Goal: Task Accomplishment & Management: Manage account settings

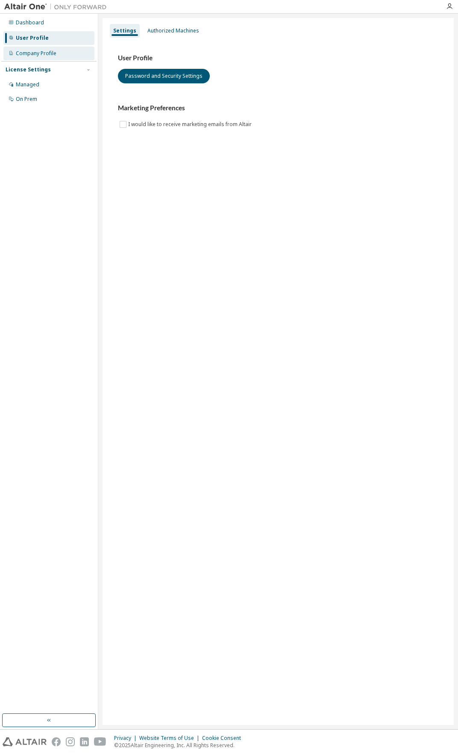
click at [52, 53] on div "Company Profile" at bounding box center [36, 53] width 41 height 7
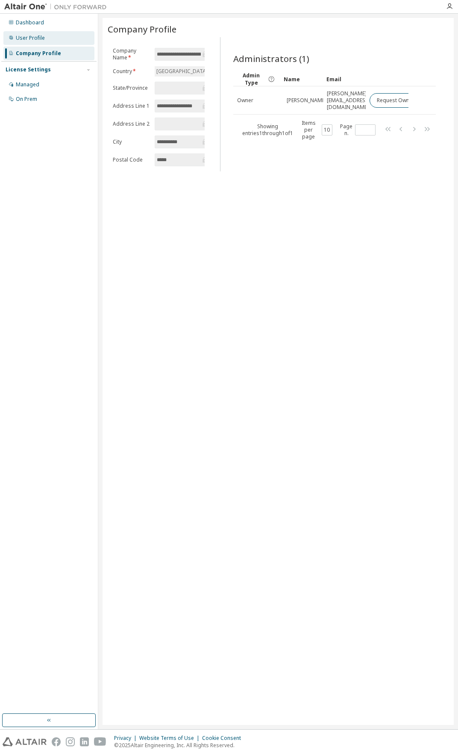
click at [30, 37] on div "User Profile" at bounding box center [30, 38] width 29 height 7
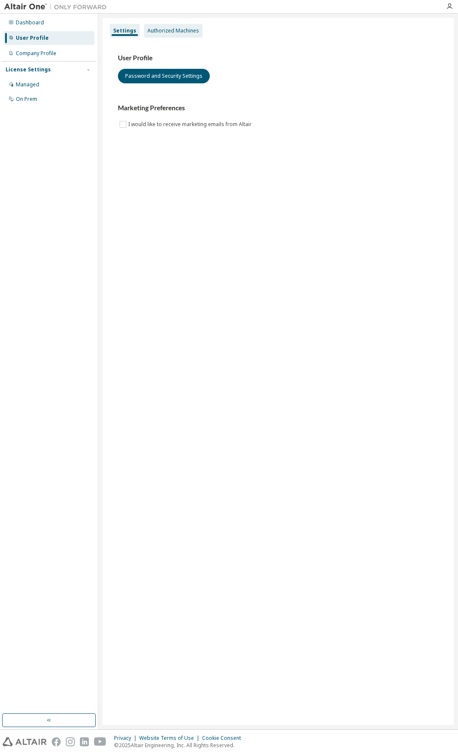
click at [157, 31] on div "Authorized Machines" at bounding box center [173, 30] width 52 height 7
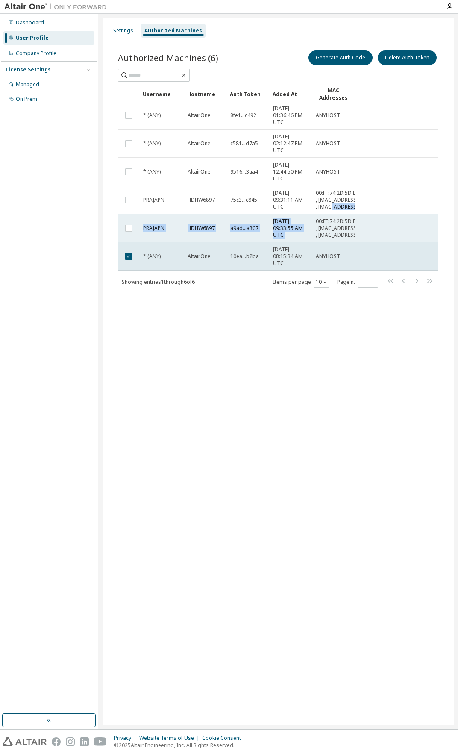
drag, startPoint x: 313, startPoint y: 230, endPoint x: 312, endPoint y: 241, distance: 11.1
click at [312, 241] on tbody "* (ANY) AltairOne 8fe1...c492 [DATE] 01:36:46 PM UTC ANYHOST * (ANY) AltairOne …" at bounding box center [278, 185] width 320 height 169
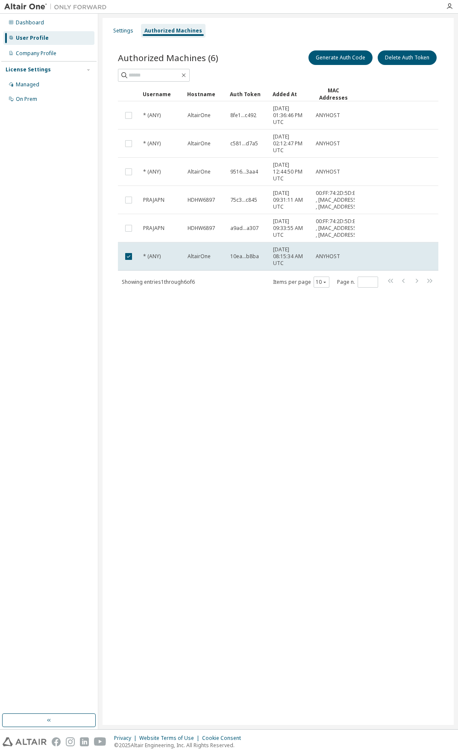
click at [275, 344] on div "Settings Authorized Machines Authorized Machines (6) Generate Auth Code Delete …" at bounding box center [278, 371] width 351 height 707
click at [156, 260] on span "* (ANY)" at bounding box center [152, 256] width 18 height 7
click at [335, 61] on button "Generate Auth Code" at bounding box center [340, 57] width 64 height 15
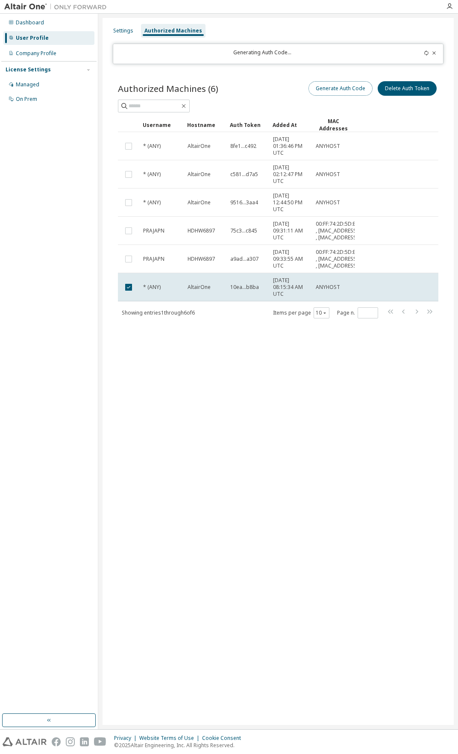
click at [343, 91] on button "Generate Auth Code" at bounding box center [340, 88] width 64 height 15
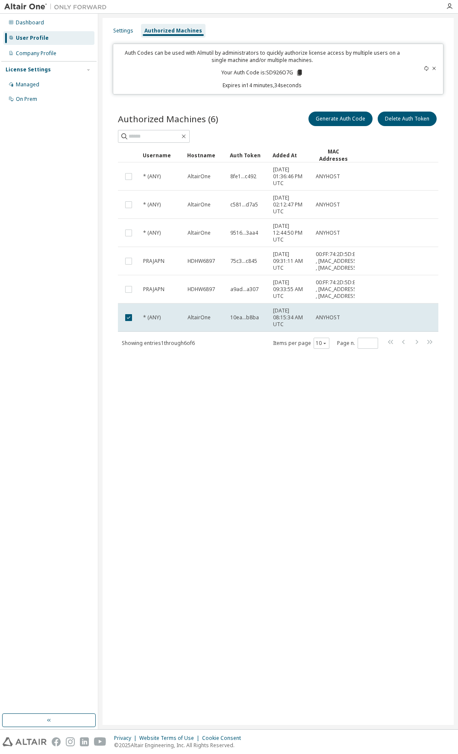
click at [432, 68] on icon at bounding box center [434, 68] width 5 height 5
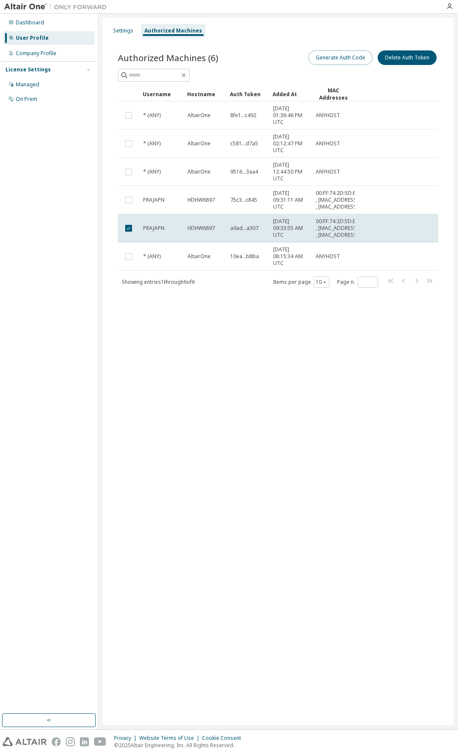
click at [350, 57] on button "Generate Auth Code" at bounding box center [340, 57] width 64 height 15
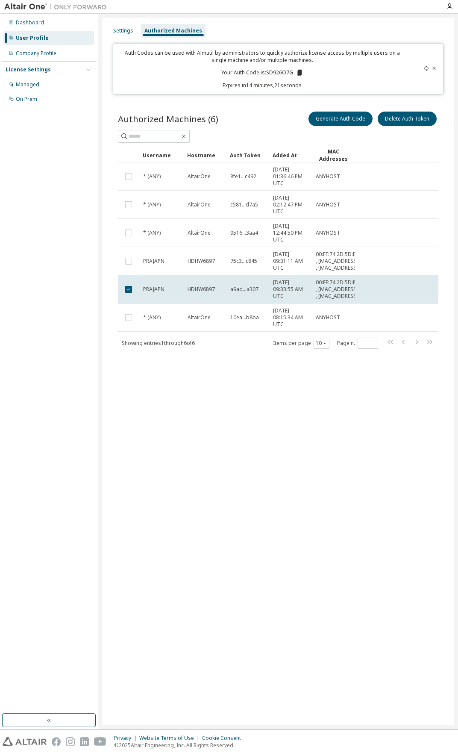
click at [433, 66] on icon at bounding box center [434, 68] width 5 height 5
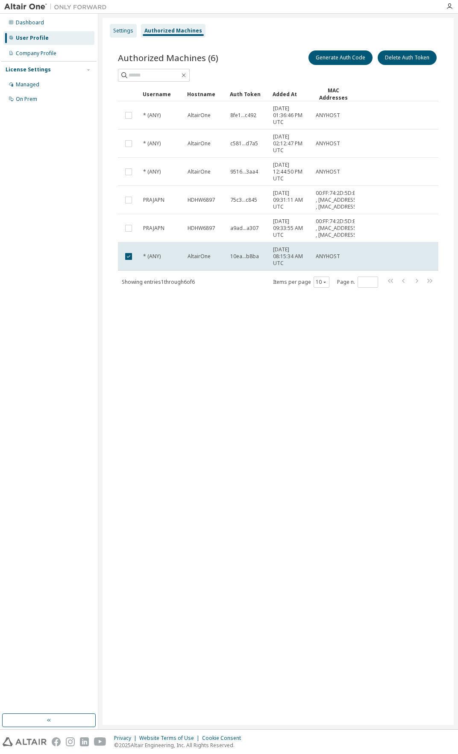
click at [120, 30] on div "Settings" at bounding box center [123, 30] width 20 height 7
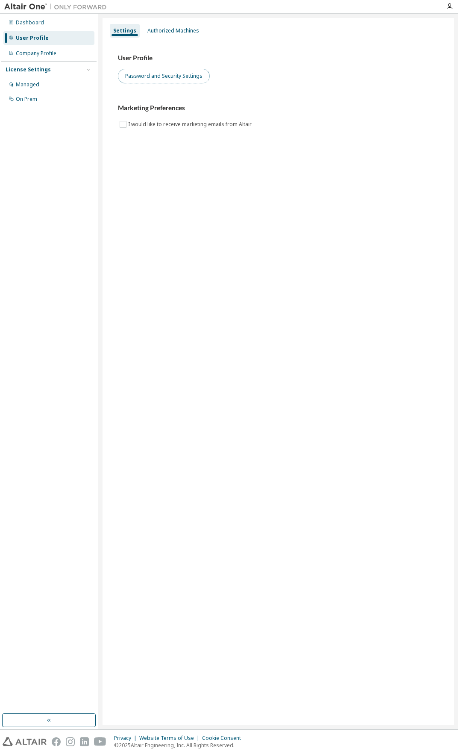
click at [162, 78] on button "Password and Security Settings" at bounding box center [164, 76] width 92 height 15
click at [26, 21] on div "Dashboard" at bounding box center [30, 22] width 28 height 7
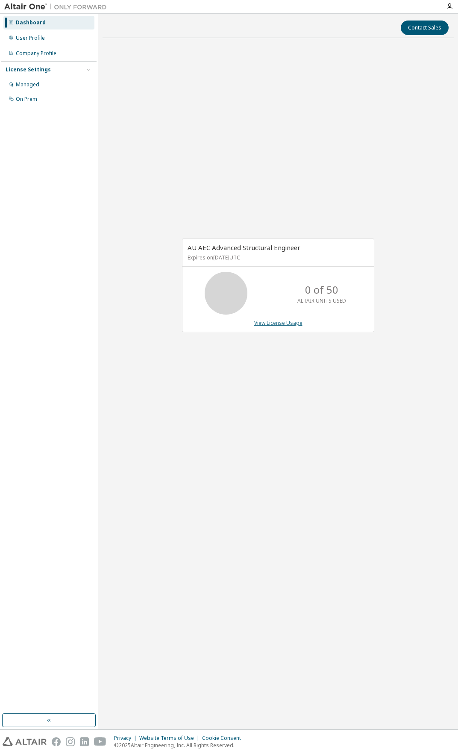
click at [294, 323] on link "View License Usage" at bounding box center [278, 322] width 48 height 7
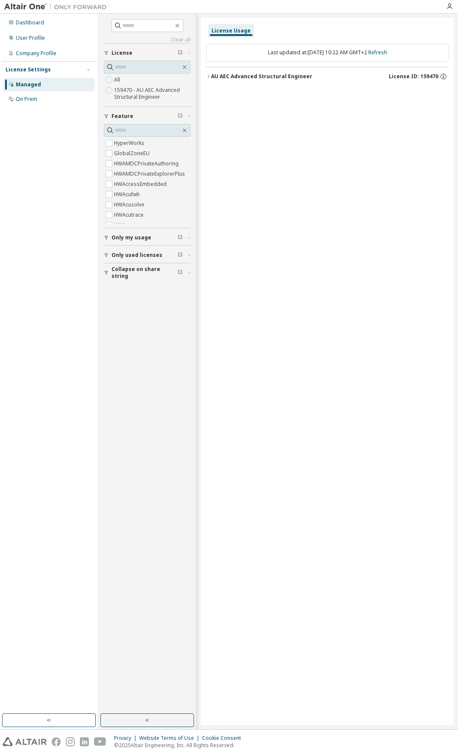
click at [210, 74] on icon "button" at bounding box center [208, 76] width 5 height 5
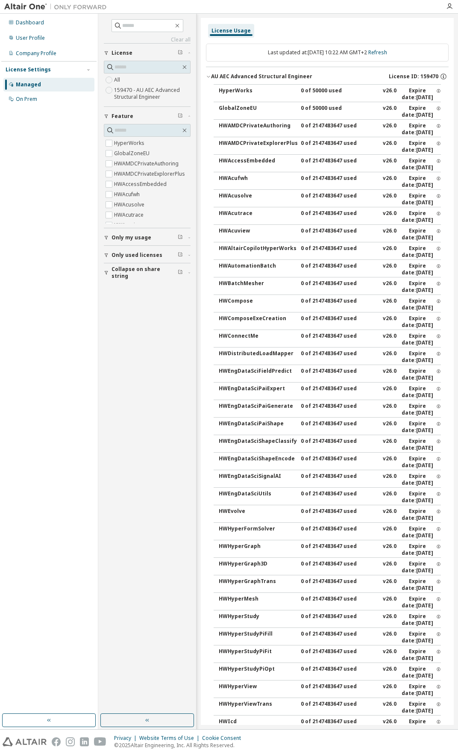
click at [209, 74] on icon "button" at bounding box center [208, 76] width 5 height 5
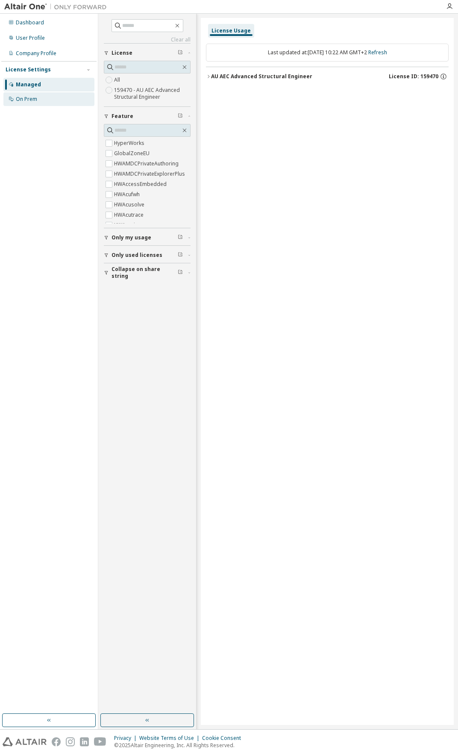
click at [33, 96] on div "On Prem" at bounding box center [26, 99] width 21 height 7
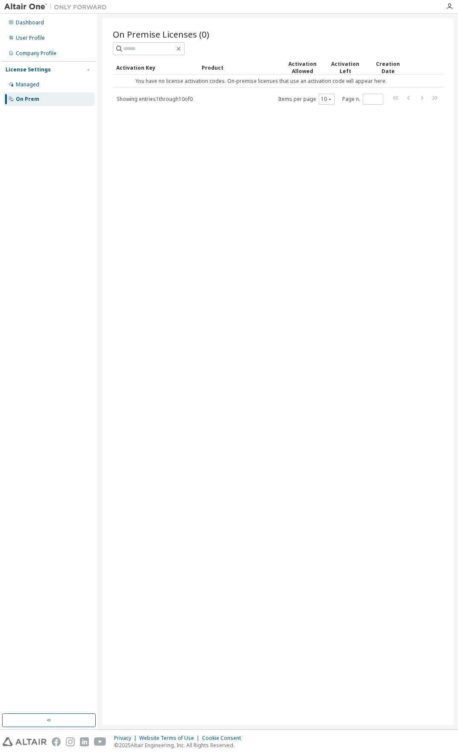
drag, startPoint x: 115, startPoint y: 78, endPoint x: 243, endPoint y: 50, distance: 130.3
click at [243, 50] on div at bounding box center [278, 48] width 331 height 13
click at [37, 36] on div "User Profile" at bounding box center [30, 38] width 29 height 7
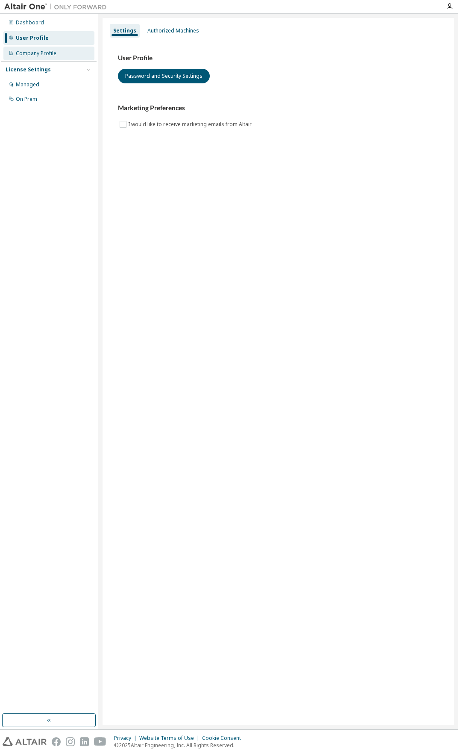
click at [39, 50] on div "Company Profile" at bounding box center [36, 53] width 41 height 7
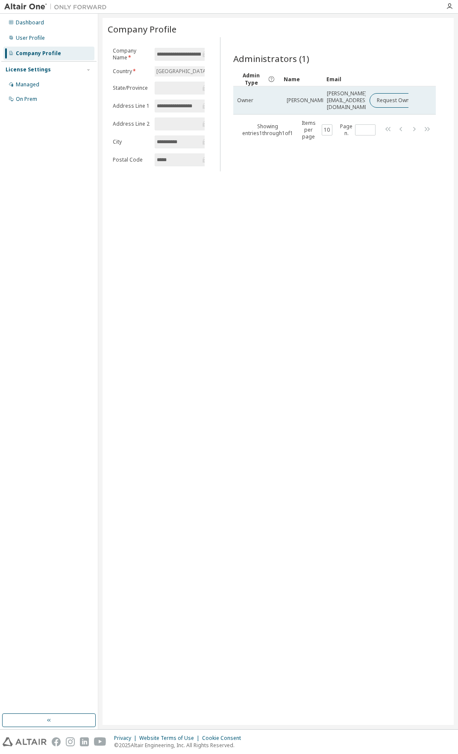
drag, startPoint x: 242, startPoint y: 98, endPoint x: 235, endPoint y: 88, distance: 12.2
click at [235, 88] on td "Owner" at bounding box center [256, 100] width 47 height 28
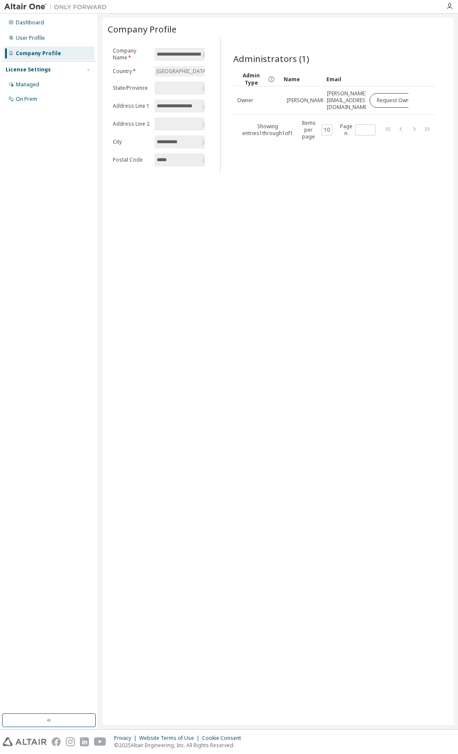
click at [41, 72] on div "License Settings" at bounding box center [28, 69] width 45 height 7
click at [40, 71] on div "License Settings" at bounding box center [28, 69] width 45 height 7
click at [35, 83] on div "Managed" at bounding box center [27, 84] width 23 height 7
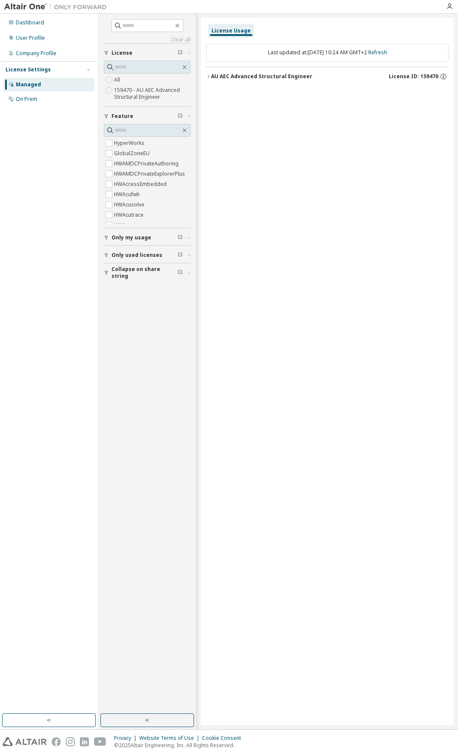
drag, startPoint x: 215, startPoint y: 76, endPoint x: 207, endPoint y: 74, distance: 8.3
click at [207, 74] on icon "button" at bounding box center [208, 76] width 5 height 5
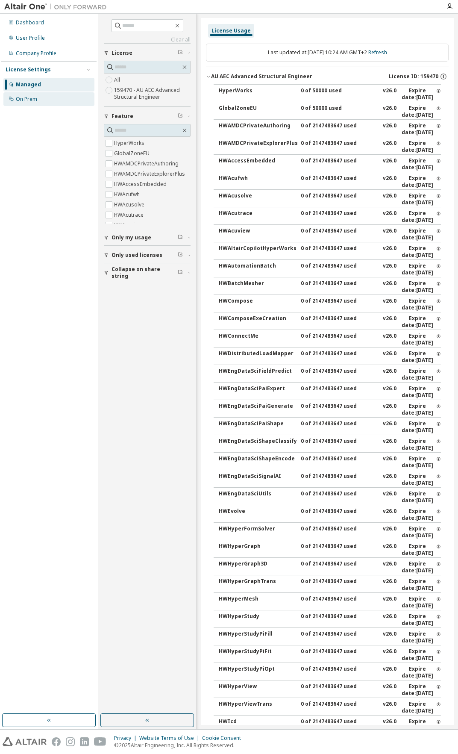
drag, startPoint x: 31, startPoint y: 83, endPoint x: 15, endPoint y: 100, distance: 23.0
click at [15, 100] on div "On Prem" at bounding box center [48, 99] width 91 height 14
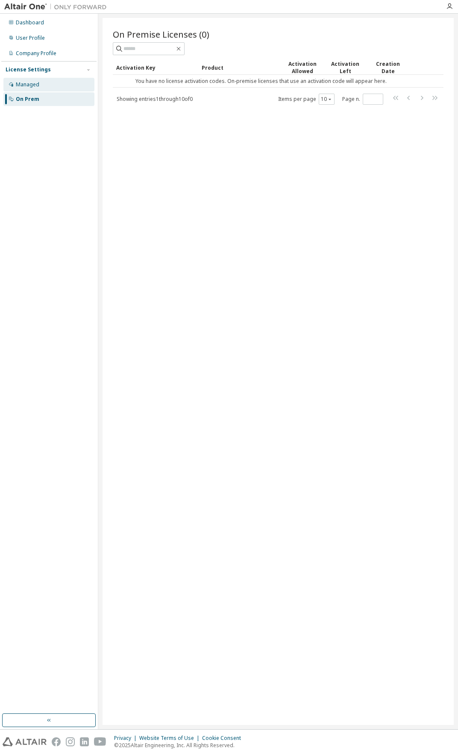
click at [23, 89] on div "Managed" at bounding box center [48, 85] width 91 height 14
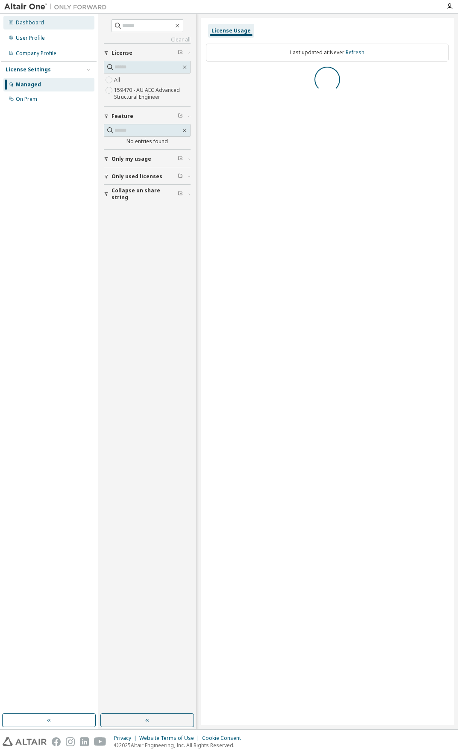
click at [26, 22] on div "Dashboard" at bounding box center [30, 22] width 28 height 7
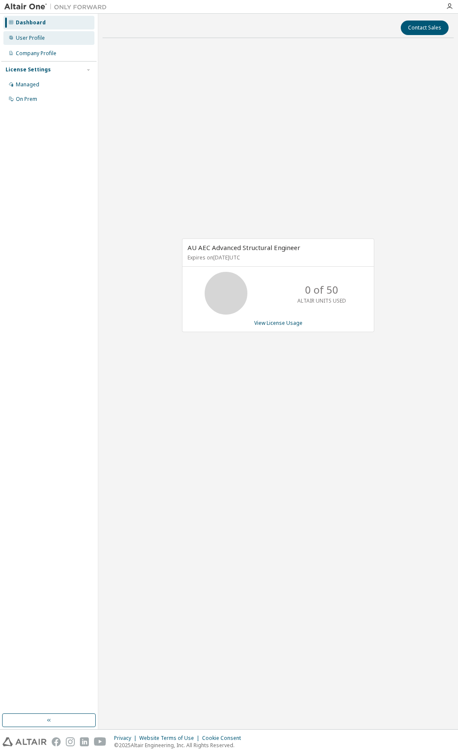
click at [34, 38] on div "User Profile" at bounding box center [30, 38] width 29 height 7
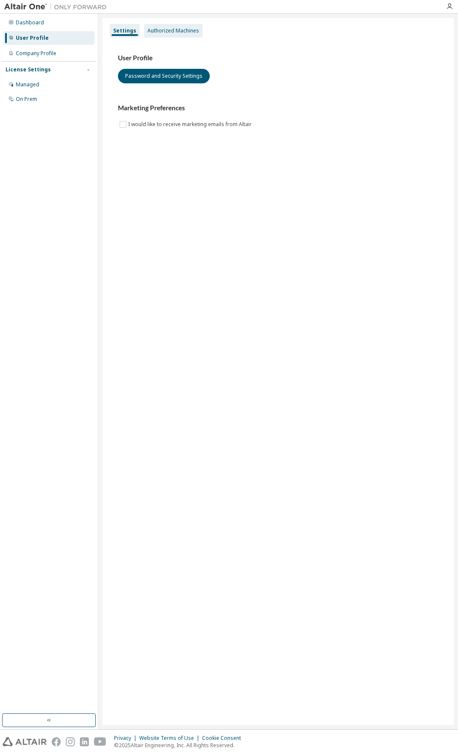
click at [188, 30] on div "Authorized Machines" at bounding box center [173, 30] width 52 height 7
